Goal: Information Seeking & Learning: Find specific fact

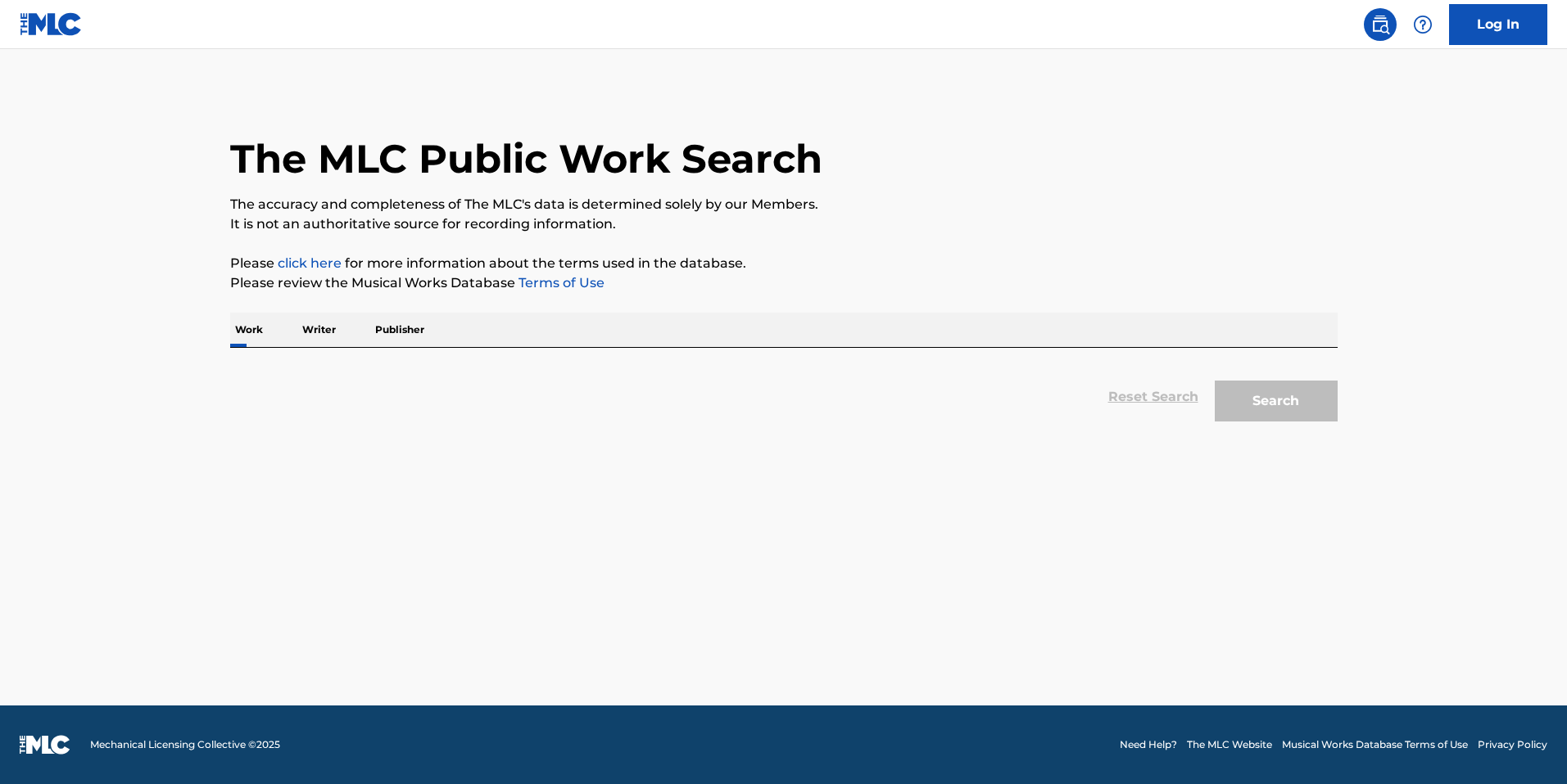
click at [372, 314] on p "Publisher" at bounding box center [400, 330] width 59 height 35
click at [398, 323] on p "Publisher" at bounding box center [400, 330] width 59 height 35
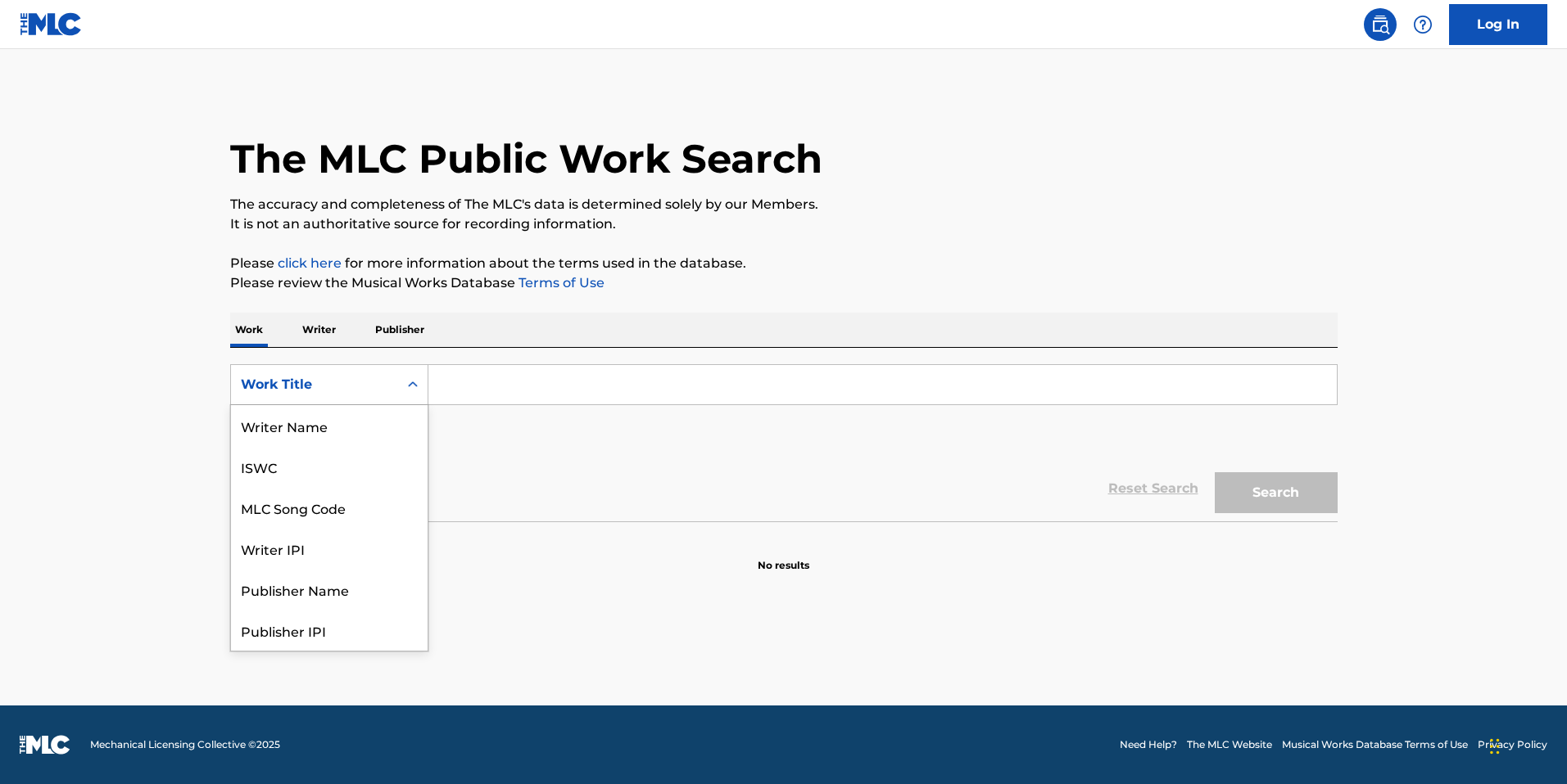
click at [356, 376] on div "Work Title" at bounding box center [315, 384] width 148 height 20
click at [423, 330] on p "Publisher" at bounding box center [400, 330] width 59 height 35
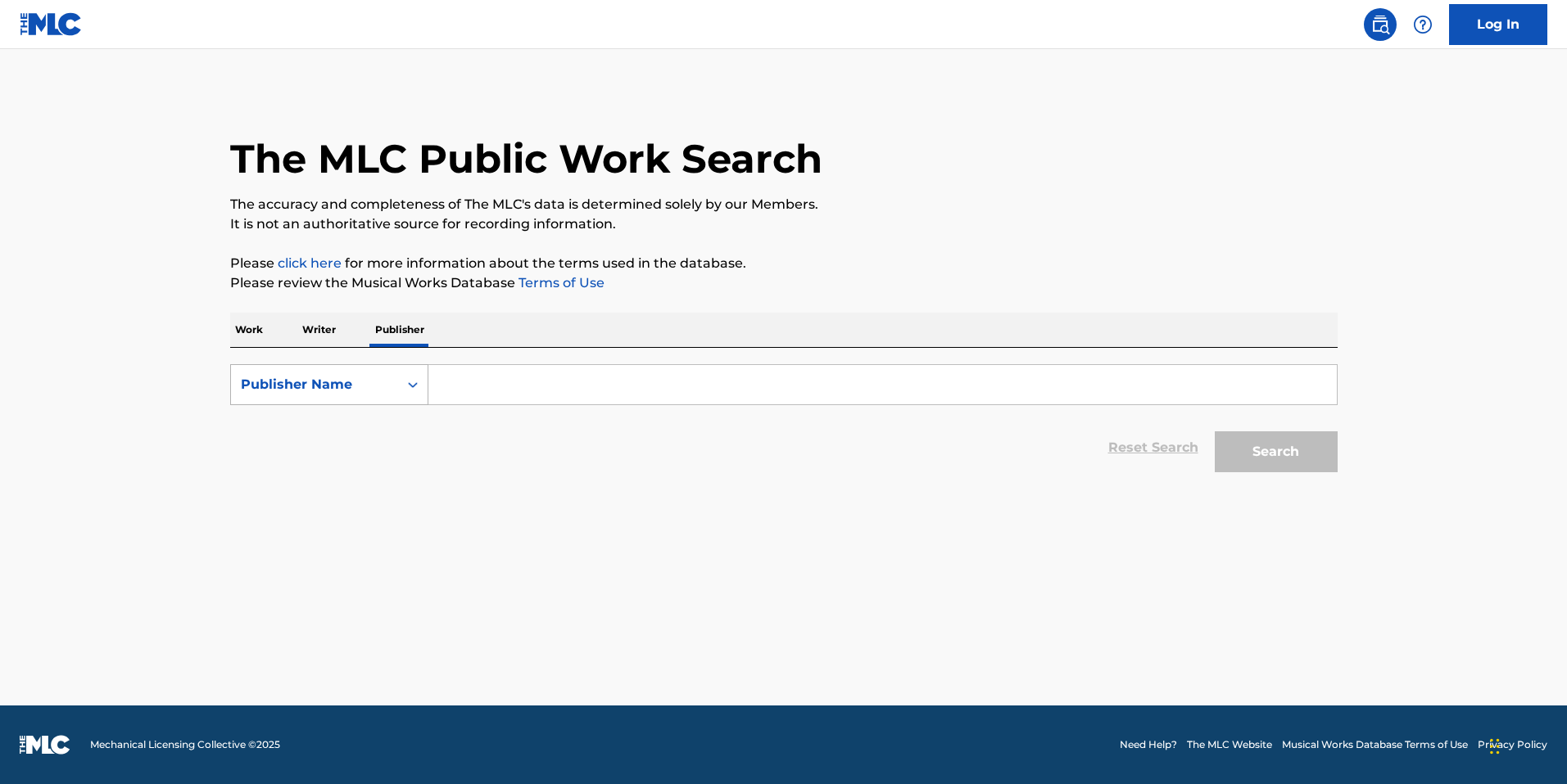
click at [371, 392] on div "Publisher Name" at bounding box center [315, 384] width 148 height 20
click at [366, 470] on div "MLC Publisher Number" at bounding box center [329, 467] width 197 height 41
click at [537, 391] on input "Search Form" at bounding box center [882, 384] width 908 height 39
paste input "P92271"
type input "P92271"
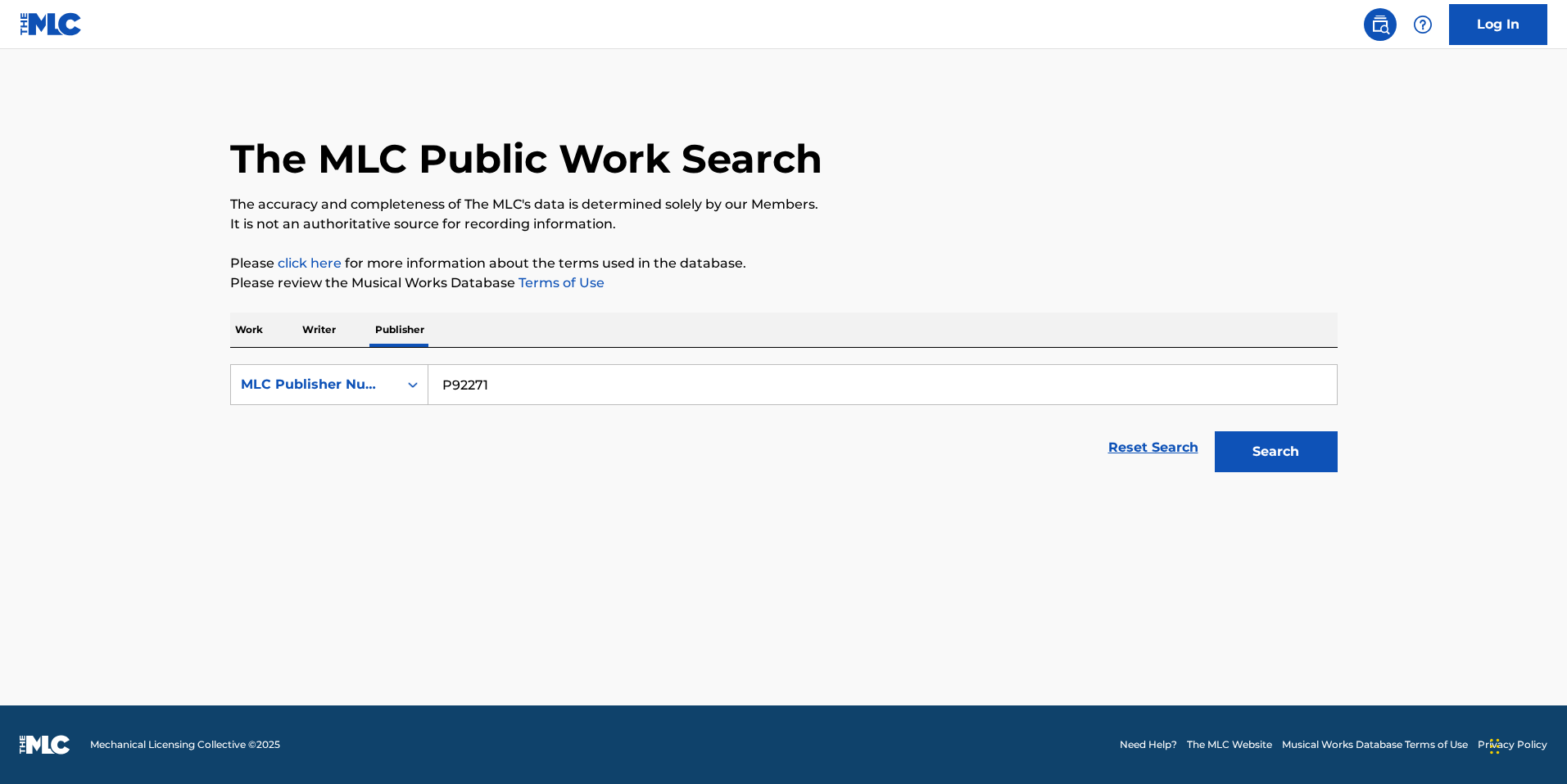
click at [1039, 425] on div "Reset Search Search" at bounding box center [784, 448] width 1108 height 65
click at [1280, 448] on button "Search" at bounding box center [1276, 451] width 123 height 41
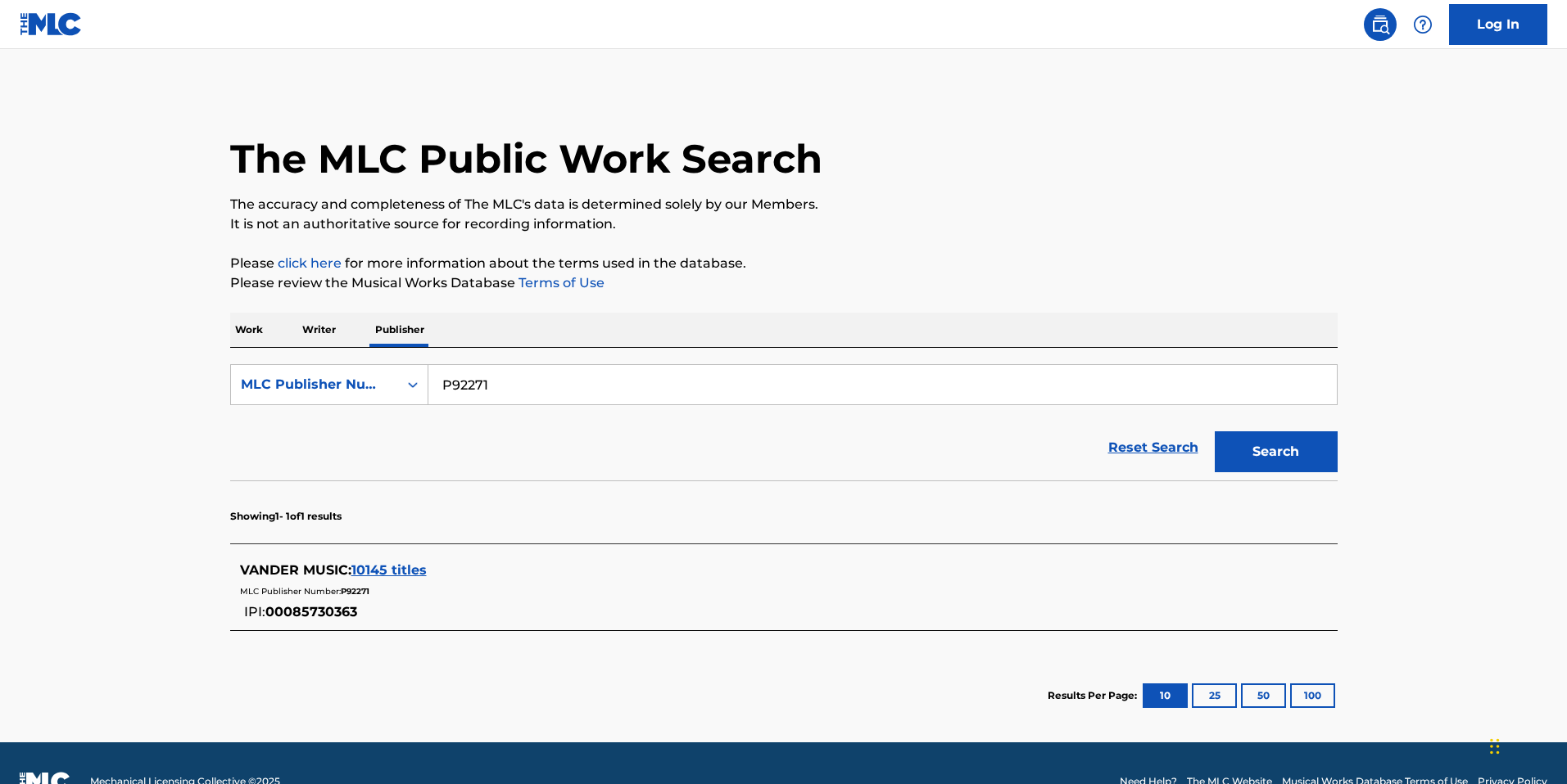
click at [393, 578] on span "10145 titles" at bounding box center [389, 570] width 76 height 15
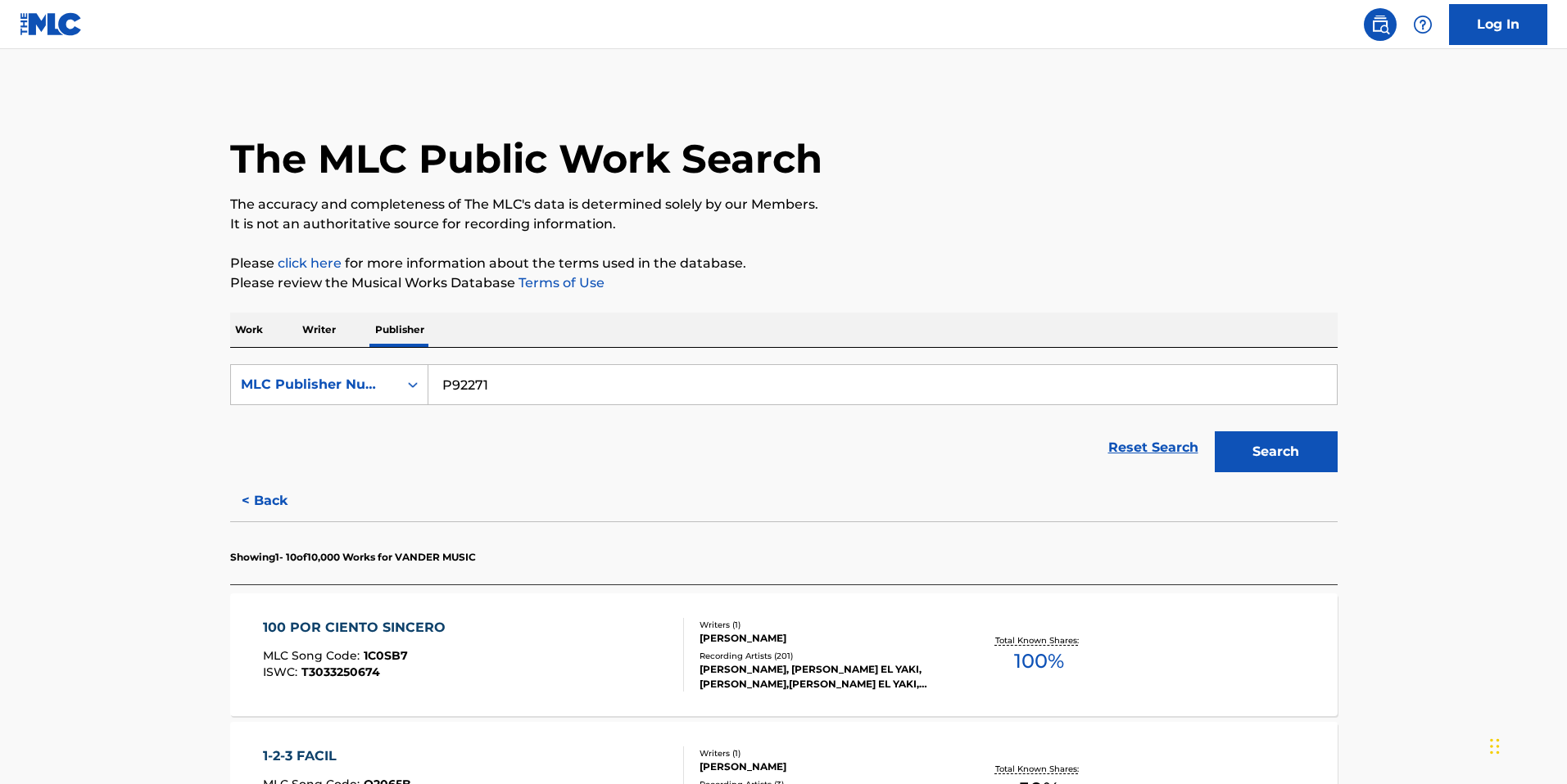
click at [541, 646] on div "100 POR CIENTO SINCERO MLC Song Code : 1C0SB7 ISWC : T3033250674" at bounding box center [473, 655] width 421 height 74
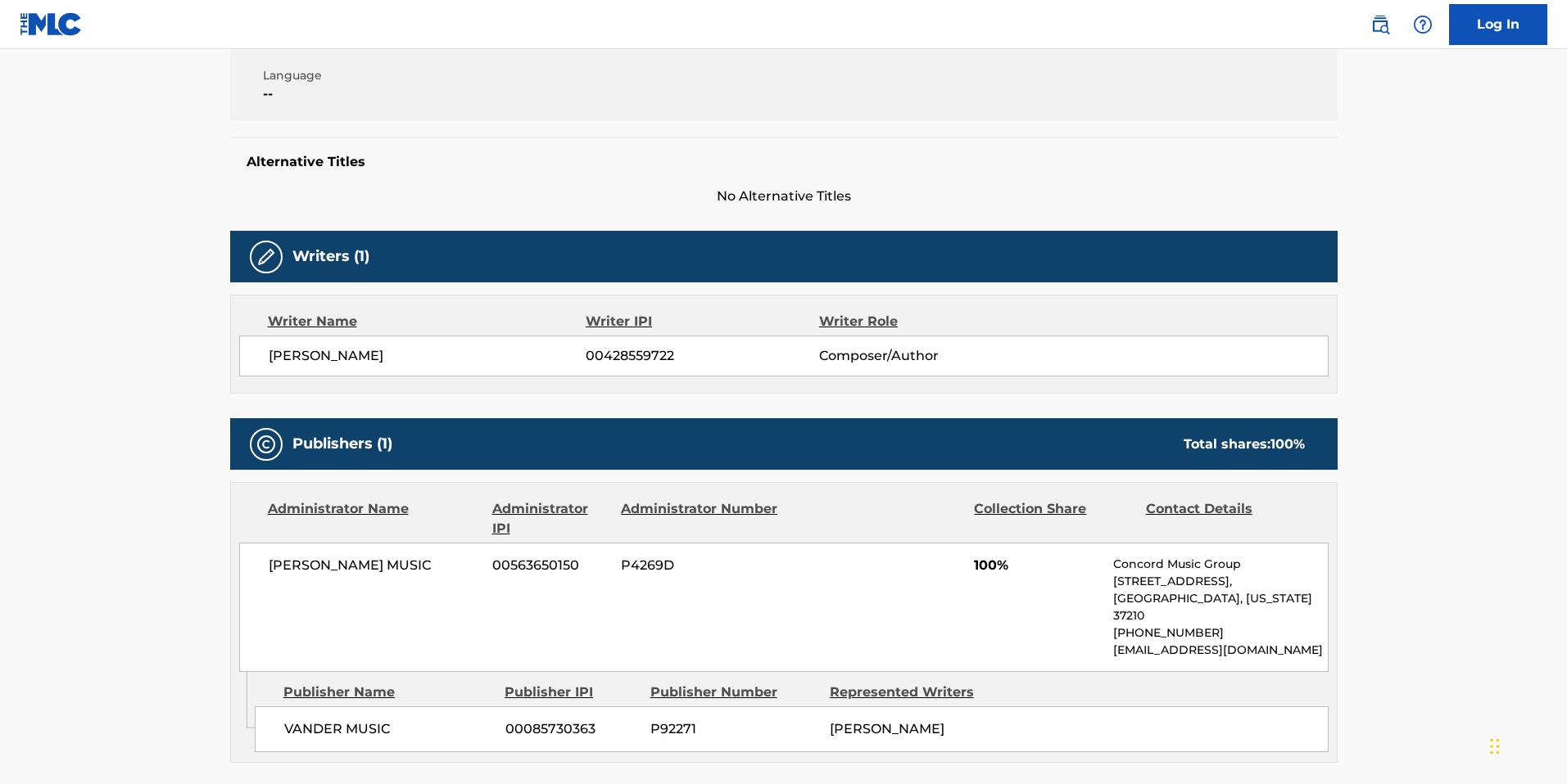
scroll to position [658, 0]
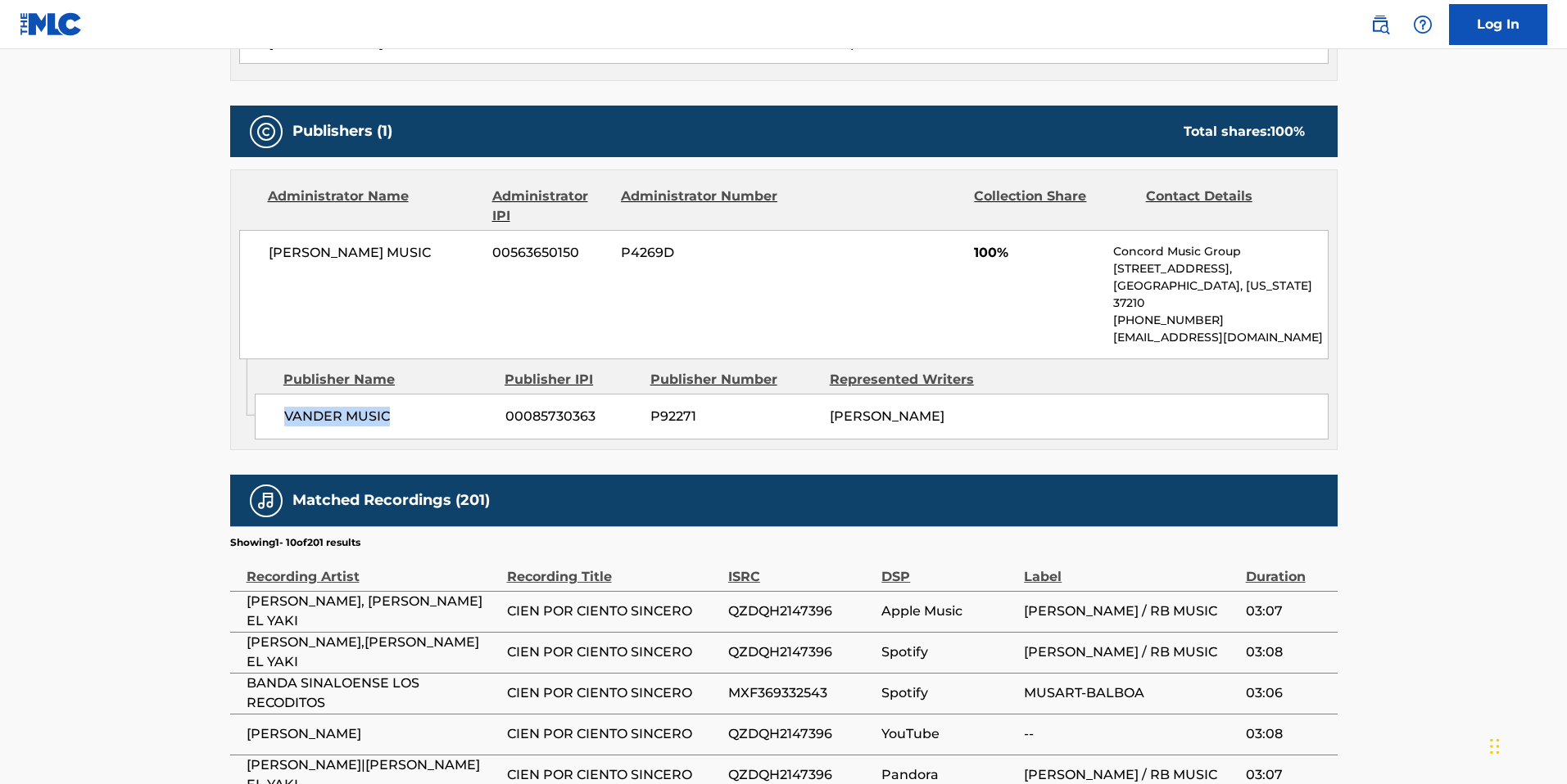
drag, startPoint x: 407, startPoint y: 399, endPoint x: 274, endPoint y: 396, distance: 133.0
click at [274, 396] on div "VANDER MUSIC 00085730363 P92271 FRANCISCO JAVIER BARRAZA RODRIGUEZ" at bounding box center [792, 417] width 1074 height 46
copy span "VANDER MUSIC"
drag, startPoint x: 998, startPoint y: 420, endPoint x: 767, endPoint y: 388, distance: 233.2
click at [767, 394] on div "VANDER MUSIC 00085730363 P92271 FRANCISCO JAVIER BARRAZA RODRIGUEZ" at bounding box center [792, 417] width 1074 height 46
